Goal: Task Accomplishment & Management: Use online tool/utility

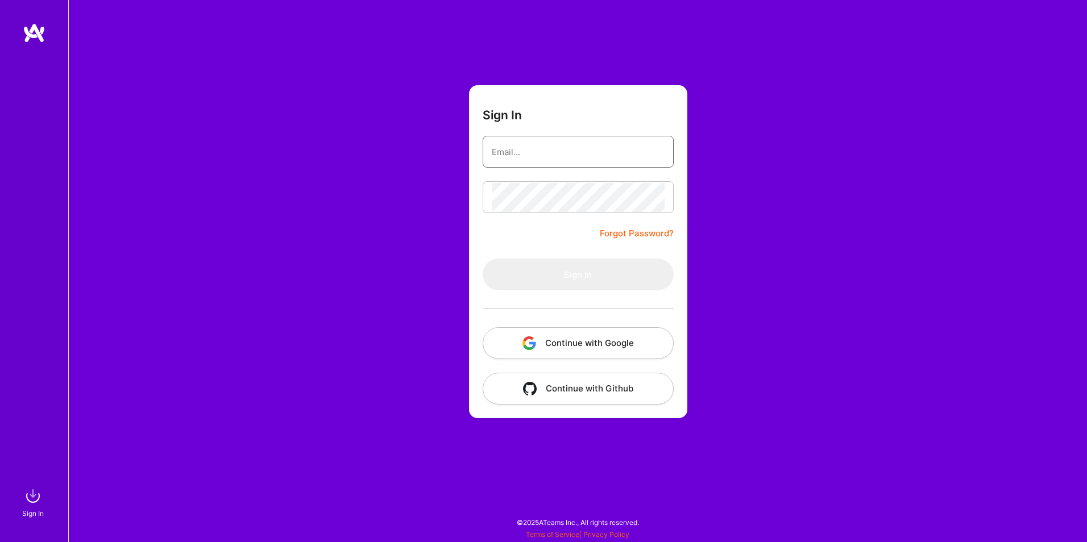
type input "[PERSON_NAME][EMAIL_ADDRESS][DOMAIN_NAME]"
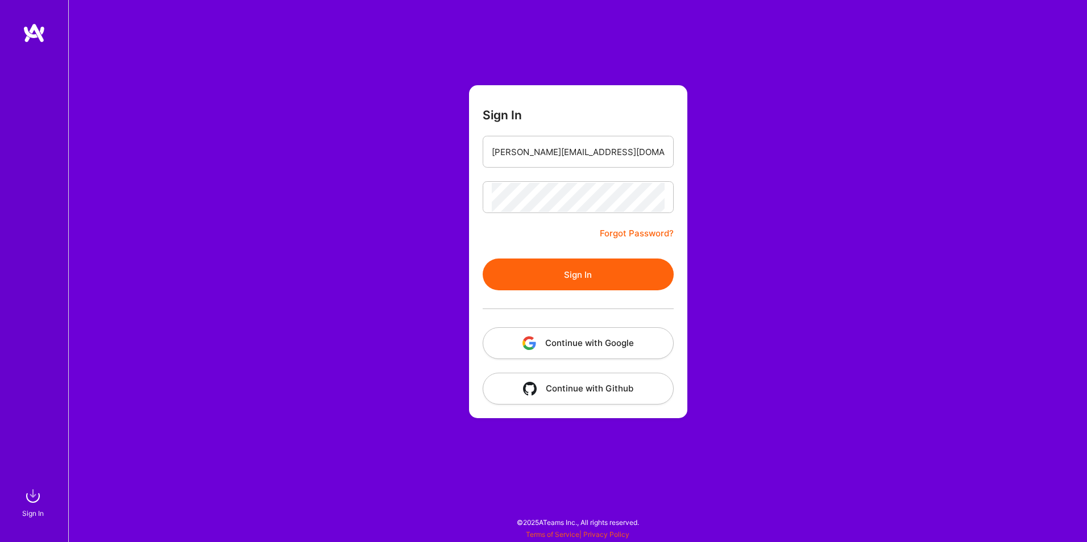
click at [495, 272] on button "Sign In" at bounding box center [578, 275] width 191 height 32
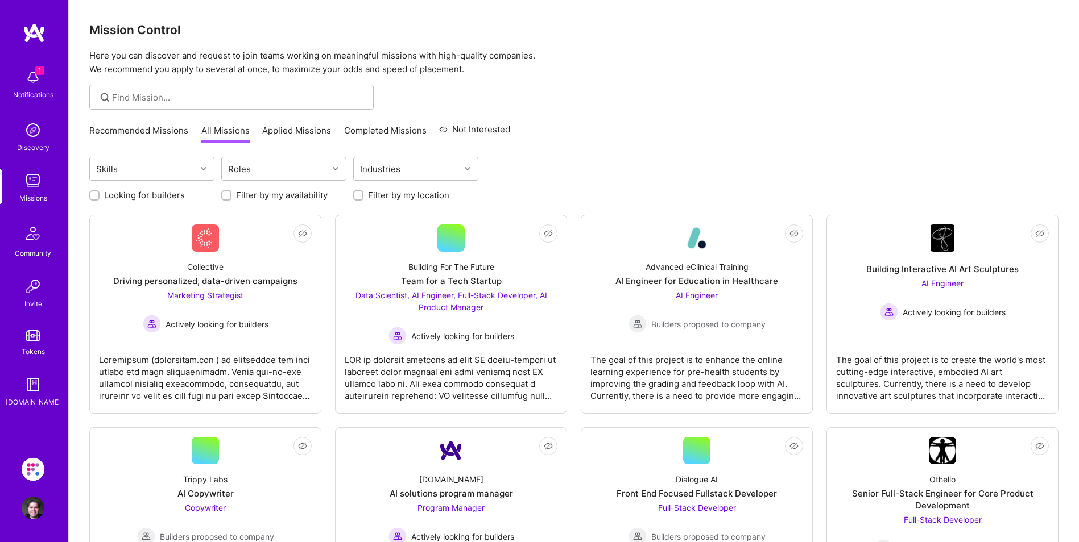
click at [144, 130] on link "Recommended Missions" at bounding box center [138, 134] width 99 height 19
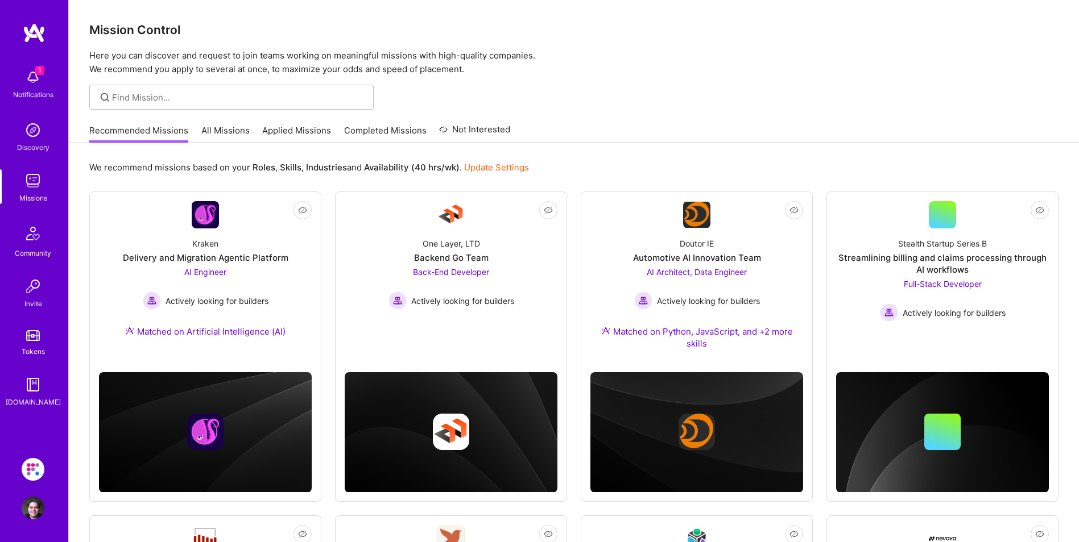
click at [30, 76] on img at bounding box center [33, 77] width 23 height 23
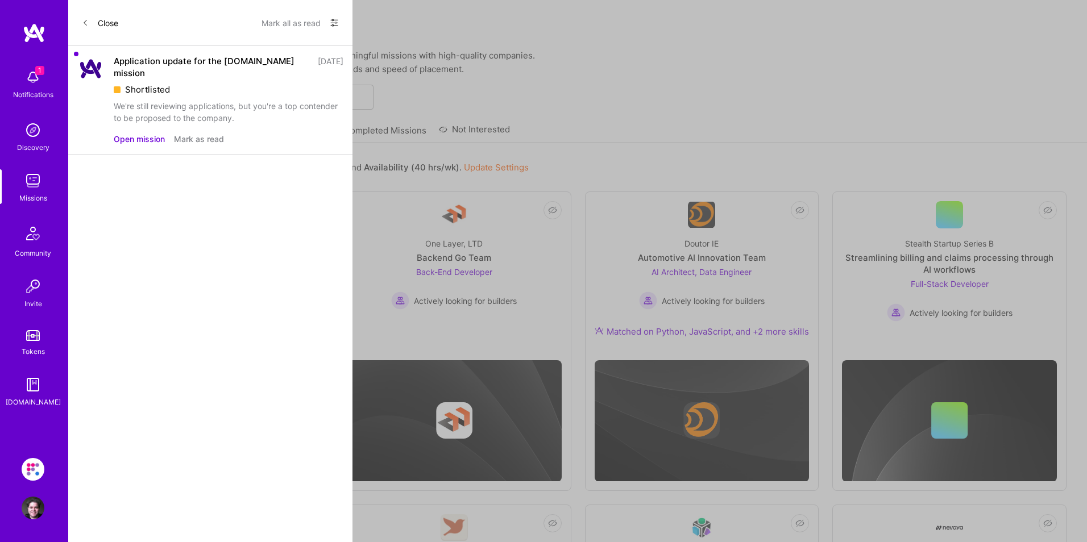
click at [157, 133] on button "Open mission" at bounding box center [139, 139] width 51 height 12
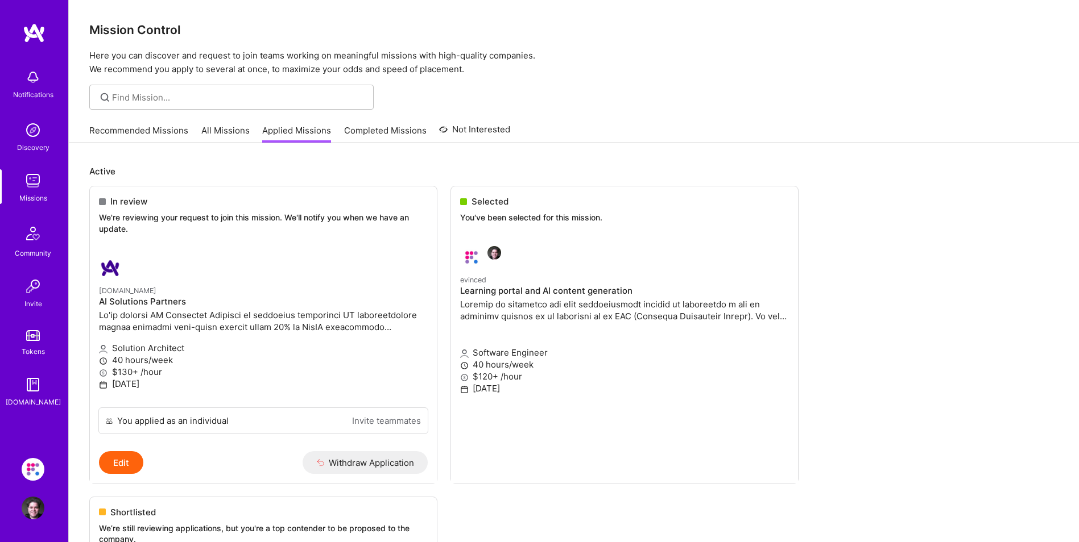
click at [214, 133] on link "All Missions" at bounding box center [225, 134] width 48 height 19
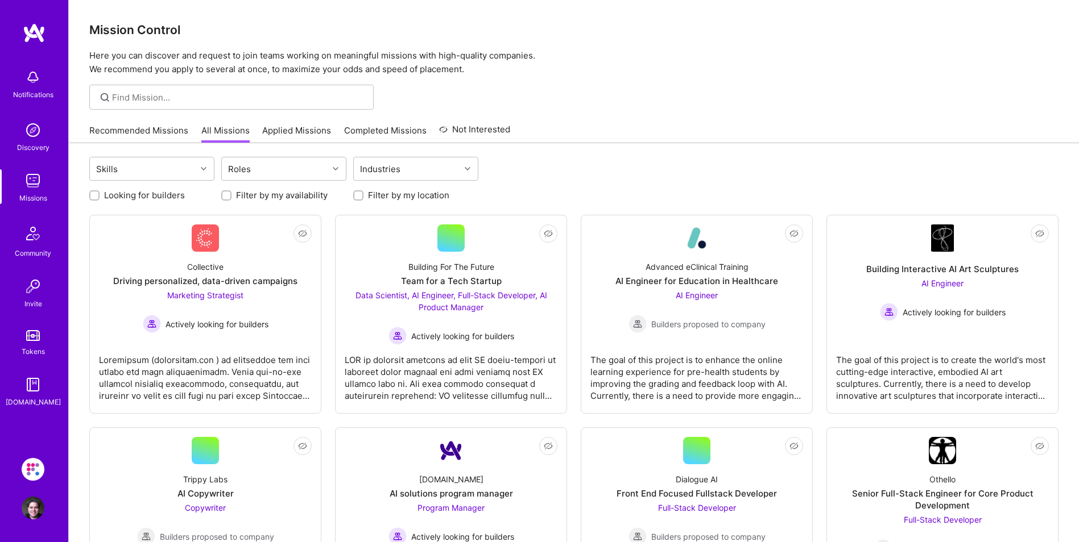
click at [160, 185] on div "Looking for builders Filter by my availability Filter by my location" at bounding box center [573, 193] width 969 height 18
drag, startPoint x: 163, startPoint y: 198, endPoint x: 173, endPoint y: 195, distance: 10.2
click at [164, 198] on label "Looking for builders" at bounding box center [144, 195] width 81 height 12
click at [99, 198] on input "Looking for builders" at bounding box center [96, 196] width 8 height 8
checkbox input "true"
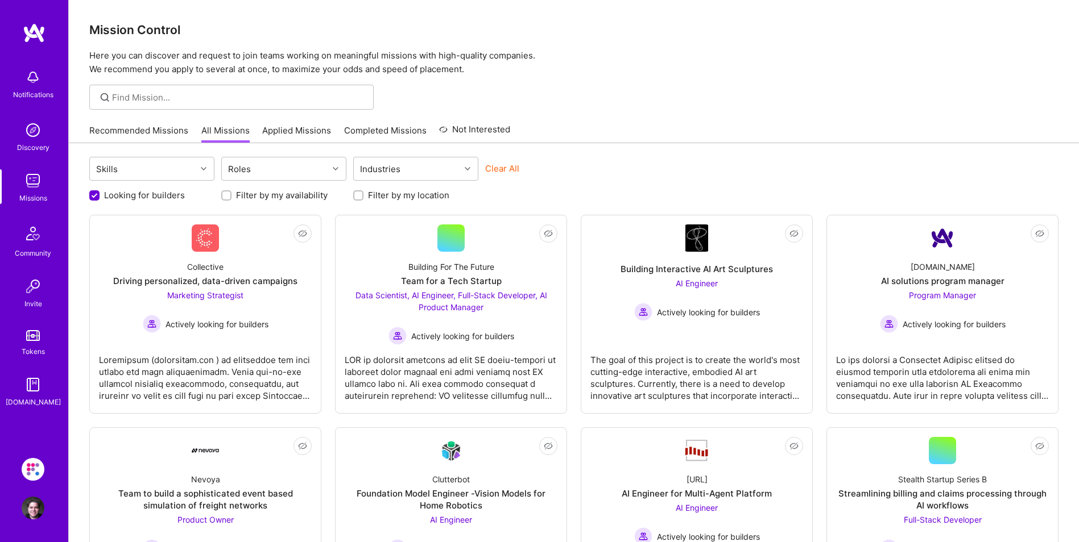
click at [276, 201] on label "Filter by my availability" at bounding box center [282, 195] width 92 height 12
click at [231, 200] on input "Filter by my availability" at bounding box center [227, 196] width 8 height 8
checkbox input "true"
click at [397, 198] on label "Filter by my location" at bounding box center [408, 195] width 81 height 12
click at [363, 198] on input "Filter by my location" at bounding box center [359, 196] width 8 height 8
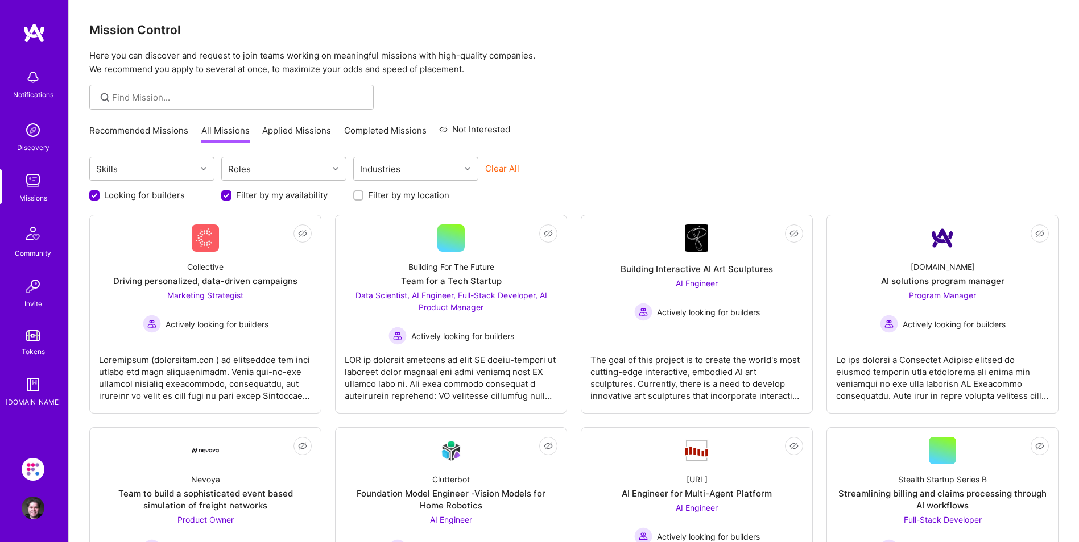
checkbox input "true"
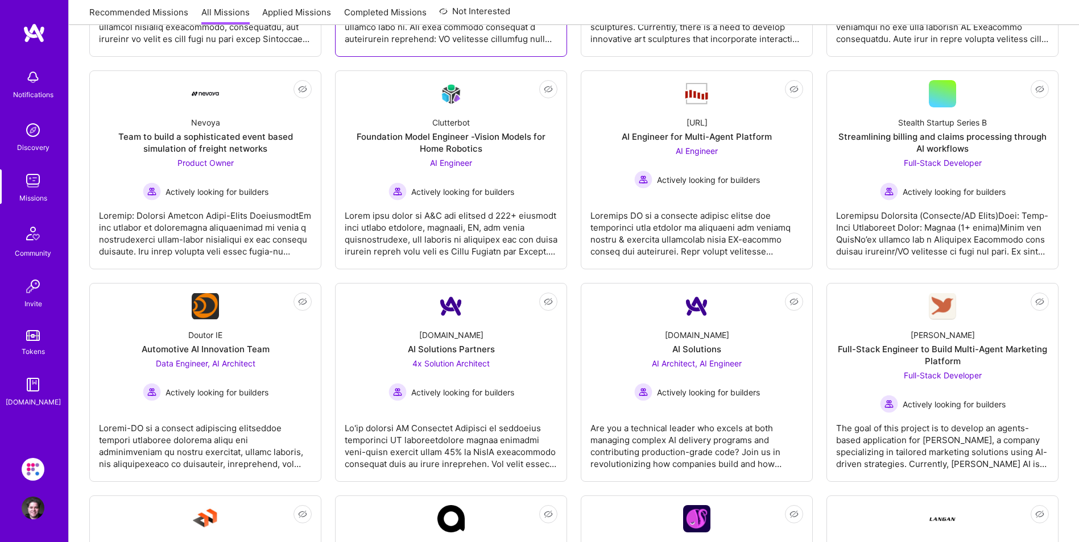
scroll to position [398, 0]
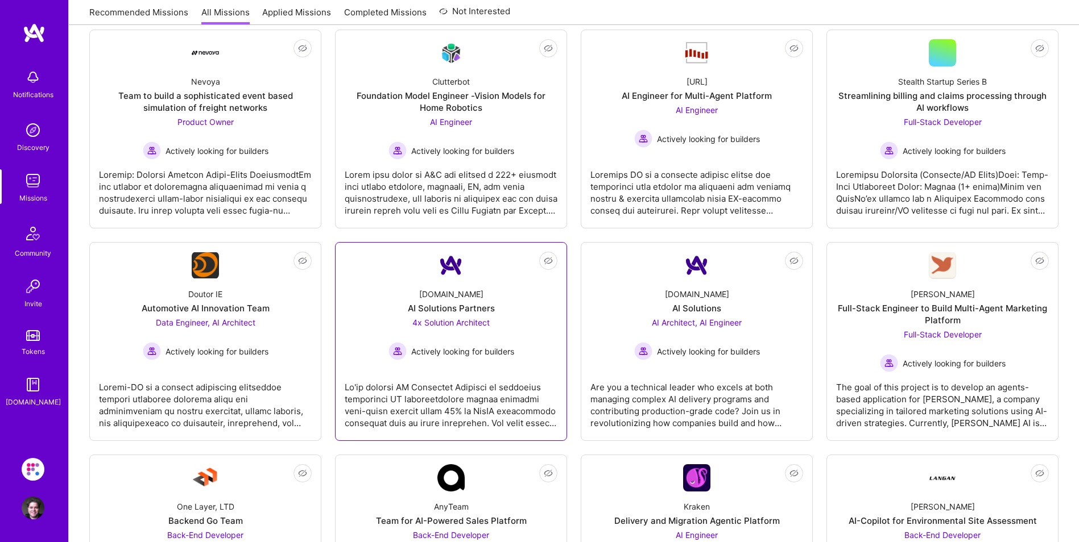
click at [473, 305] on div "AI Solutions Partners" at bounding box center [451, 308] width 87 height 12
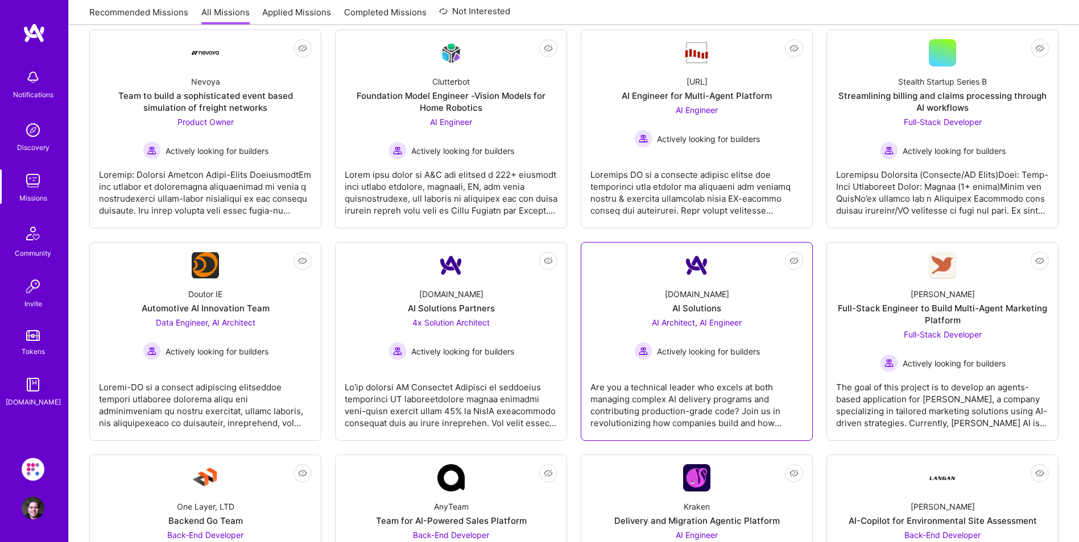
click at [685, 301] on div "A.Team AI Solutions AI Architect, AI Engineer Actively looking for builders" at bounding box center [696, 319] width 213 height 81
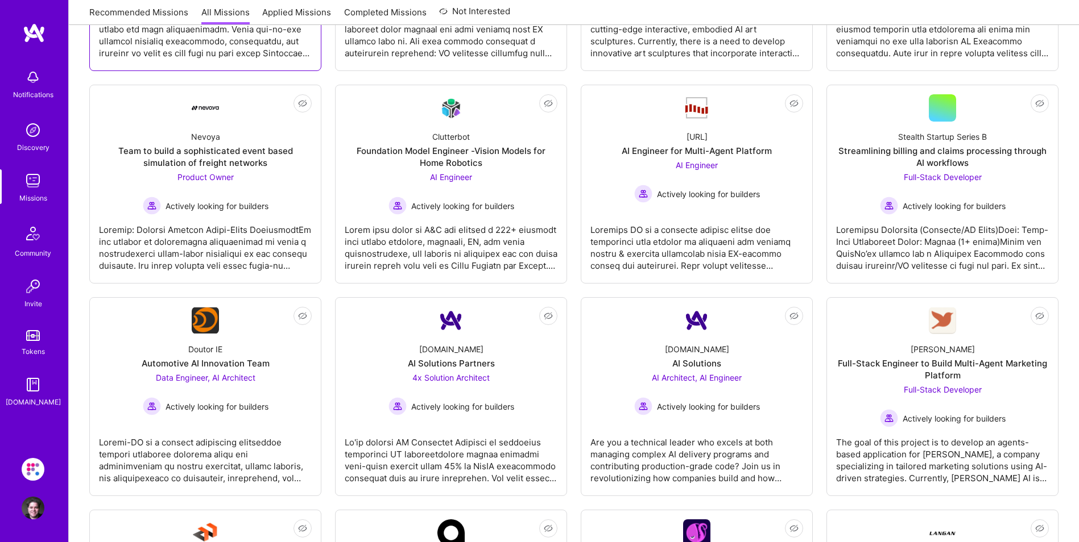
scroll to position [227, 0]
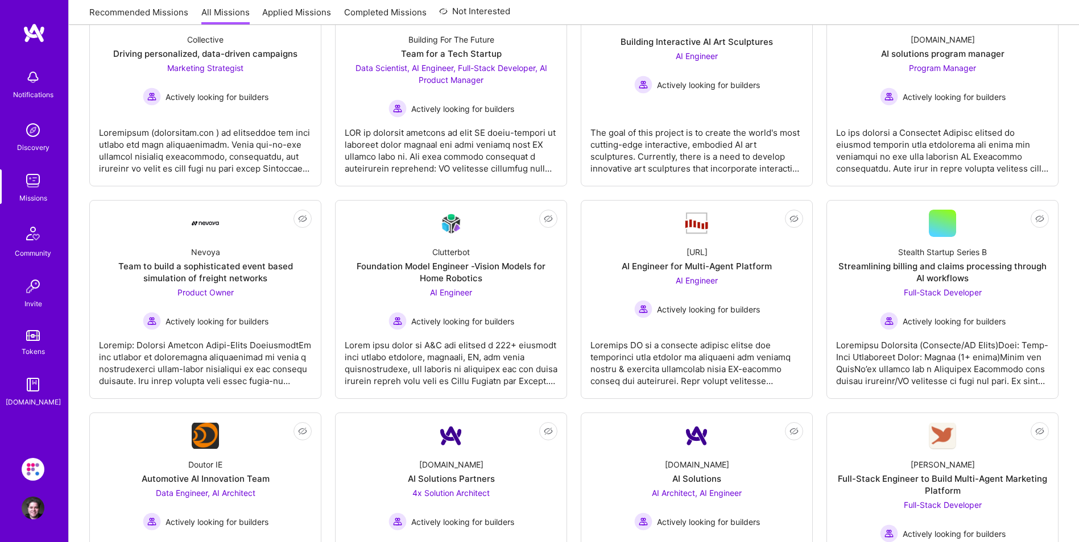
click at [293, 8] on link "Applied Missions" at bounding box center [296, 15] width 69 height 19
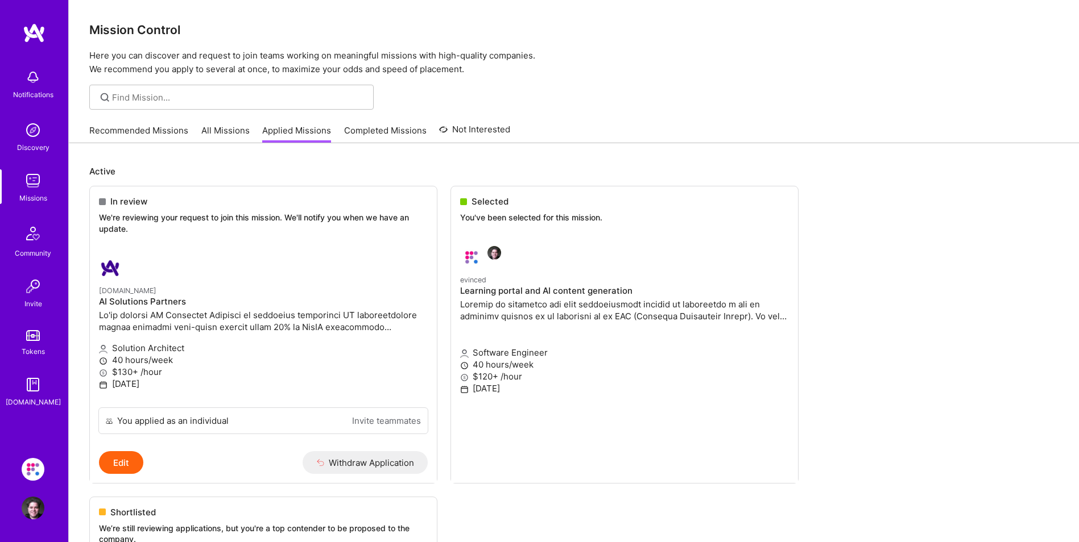
click at [29, 78] on img at bounding box center [33, 77] width 23 height 23
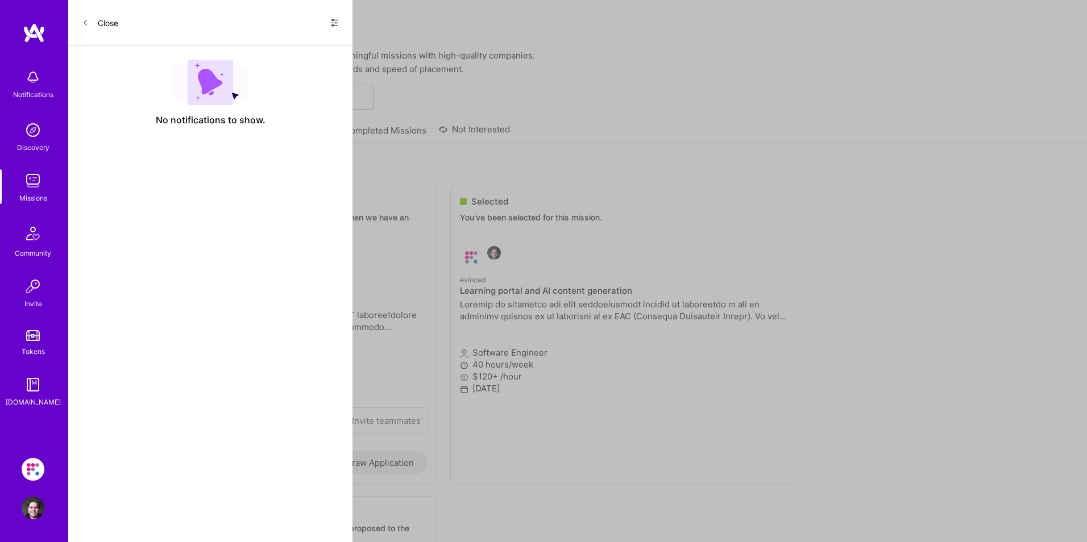
click at [334, 23] on icon at bounding box center [334, 22] width 9 height 9
click at [269, 47] on span "Show all notifications" at bounding box center [254, 46] width 79 height 11
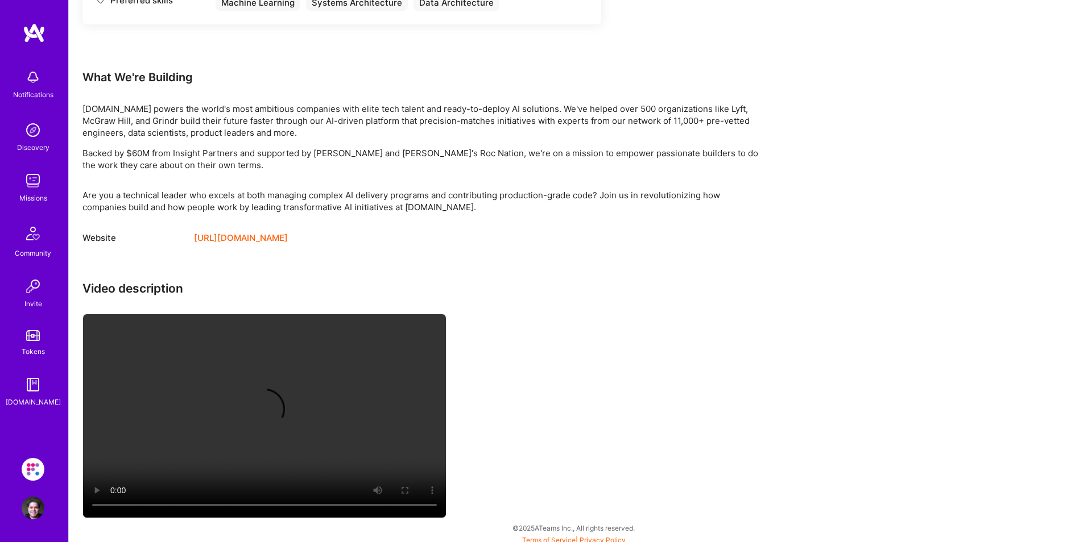
scroll to position [1110, 0]
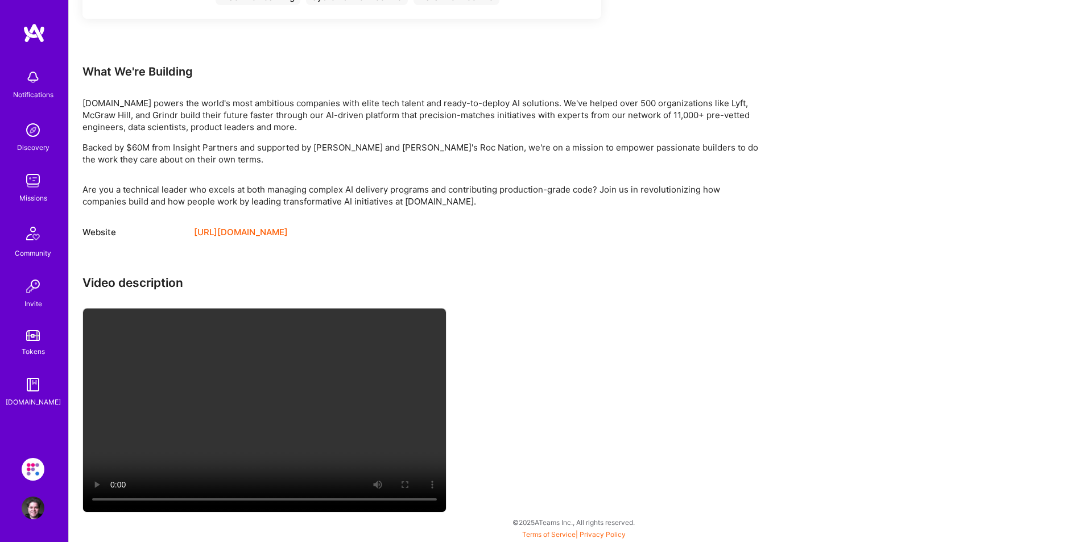
click at [227, 229] on link "https://a.team/" at bounding box center [241, 233] width 94 height 14
